Goal: Task Accomplishment & Management: Manage account settings

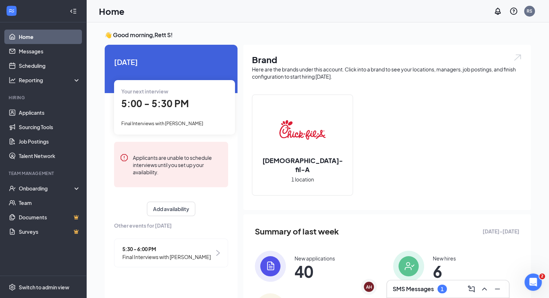
click at [407, 294] on div "SMS Messages 1" at bounding box center [448, 289] width 111 height 12
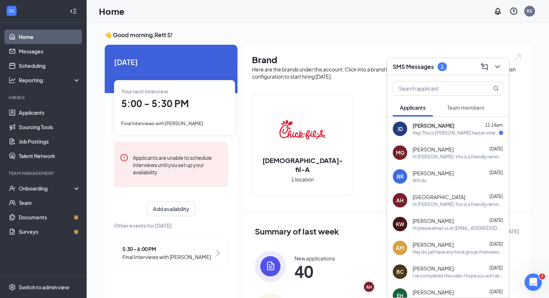
click at [468, 124] on div "[PERSON_NAME] 11:14am" at bounding box center [458, 125] width 91 height 7
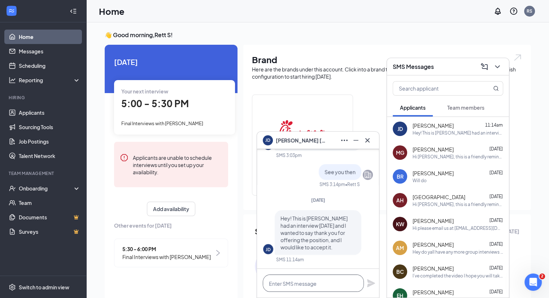
click at [311, 285] on textarea at bounding box center [313, 283] width 101 height 17
click at [44, 114] on link "Applicants" at bounding box center [50, 112] width 62 height 14
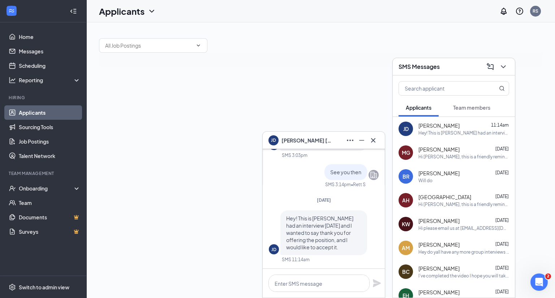
click at [325, 139] on div "[PERSON_NAME]" at bounding box center [323, 141] width 111 height 12
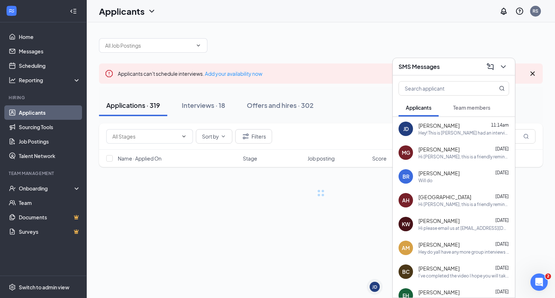
click at [421, 68] on h3 "SMS Messages" at bounding box center [418, 67] width 41 height 8
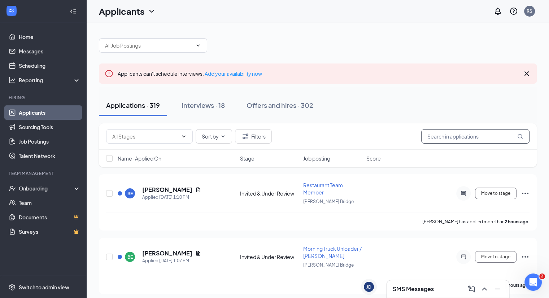
click at [451, 130] on input "text" at bounding box center [475, 136] width 108 height 14
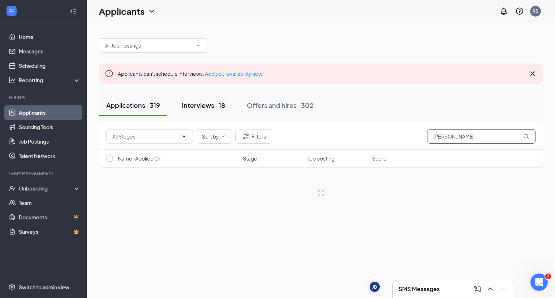
type input "[PERSON_NAME]"
click at [189, 101] on div "Interviews · 18" at bounding box center [203, 105] width 43 height 9
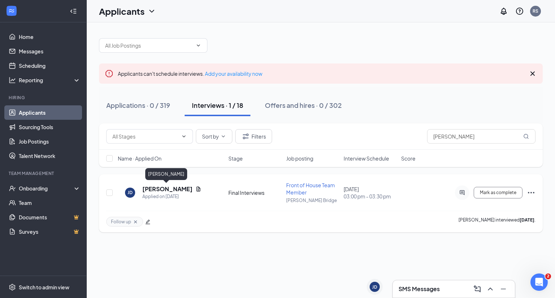
click at [159, 189] on h5 "[PERSON_NAME]" at bounding box center [167, 189] width 50 height 8
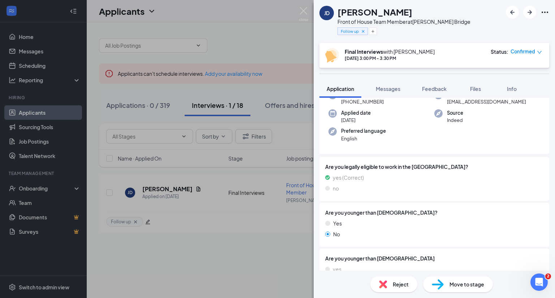
scroll to position [35, 0]
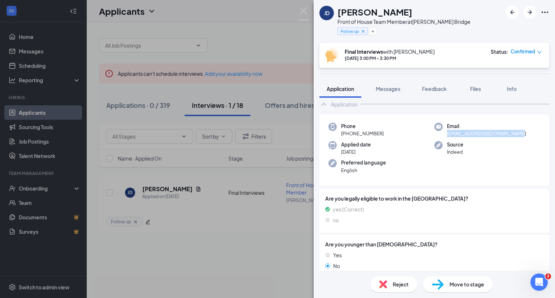
drag, startPoint x: 440, startPoint y: 135, endPoint x: 520, endPoint y: 134, distance: 80.5
click at [520, 134] on div "Email [EMAIL_ADDRESS][DOMAIN_NAME]" at bounding box center [487, 130] width 106 height 15
copy span "[EMAIL_ADDRESS][DOMAIN_NAME]"
click at [348, 135] on span "[PHONE_NUMBER]" at bounding box center [362, 133] width 43 height 7
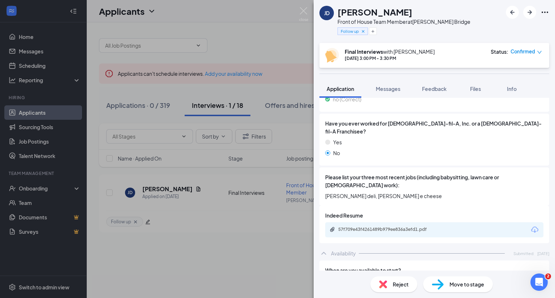
scroll to position [248, 0]
click at [447, 283] on div "Move to stage" at bounding box center [458, 285] width 70 height 16
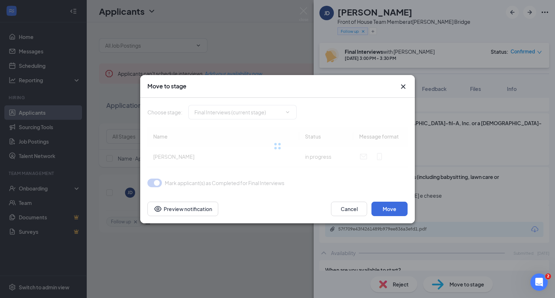
type input "Long Term Holding (next stage)"
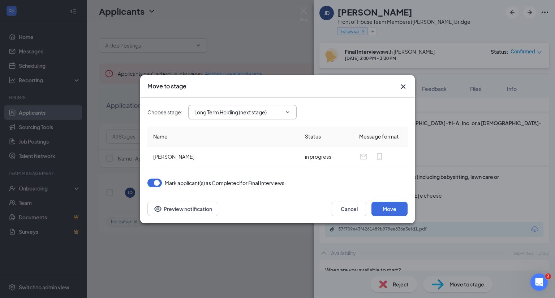
click at [228, 113] on input "Long Term Holding (next stage)" at bounding box center [237, 112] width 87 height 8
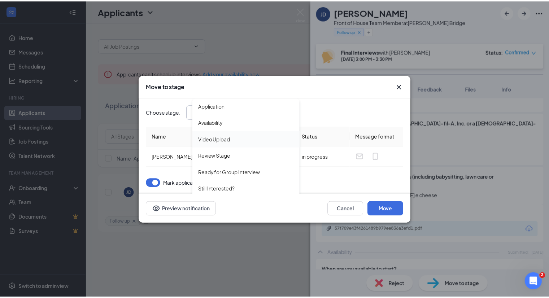
scroll to position [108, 0]
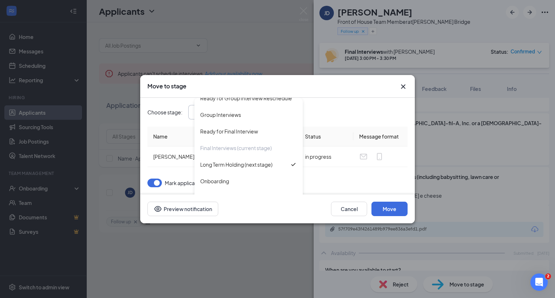
click at [404, 84] on icon "Cross" at bounding box center [403, 86] width 9 height 9
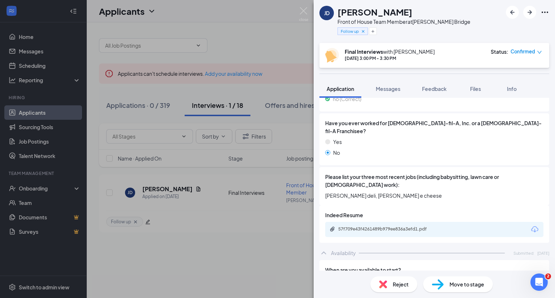
click at [271, 50] on div "[PERSON_NAME] Front of House Team Member at [PERSON_NAME][GEOGRAPHIC_DATA] Foll…" at bounding box center [277, 149] width 555 height 298
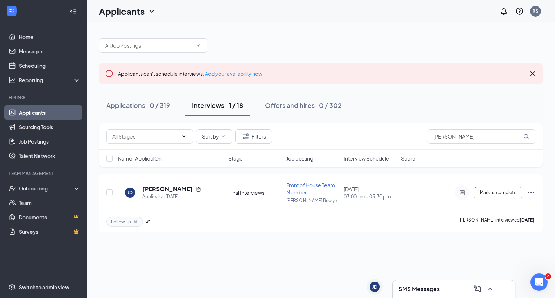
click at [282, 90] on div "Applications · 0 / 319 Interviews · 1 / 18 Offers and hires · 0 / 302" at bounding box center [320, 105] width 443 height 36
click at [283, 103] on div "Offers and hires · 0 / 302" at bounding box center [303, 105] width 77 height 9
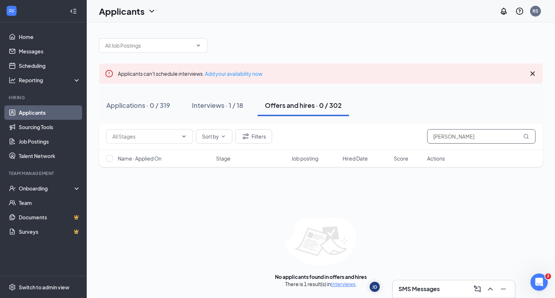
drag, startPoint x: 464, startPoint y: 135, endPoint x: 389, endPoint y: 138, distance: 74.8
click at [389, 138] on div "Sort by Filters julian" at bounding box center [320, 136] width 429 height 14
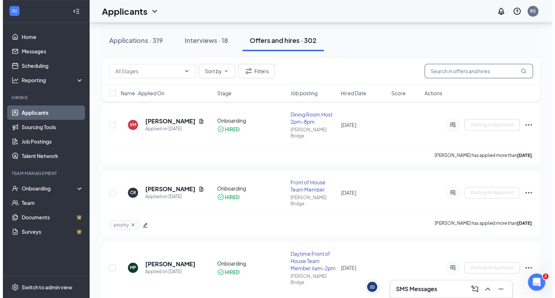
scroll to position [522, 0]
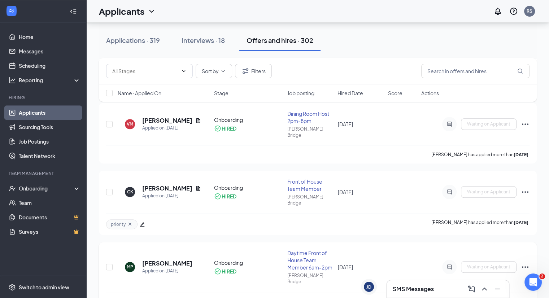
click at [167, 260] on h5 "[PERSON_NAME]" at bounding box center [167, 264] width 50 height 8
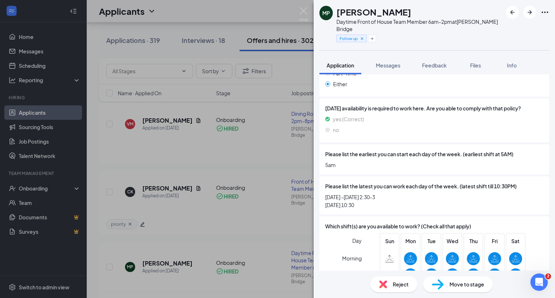
scroll to position [501, 0]
